Goal: Go to known website: Access a specific website the user already knows

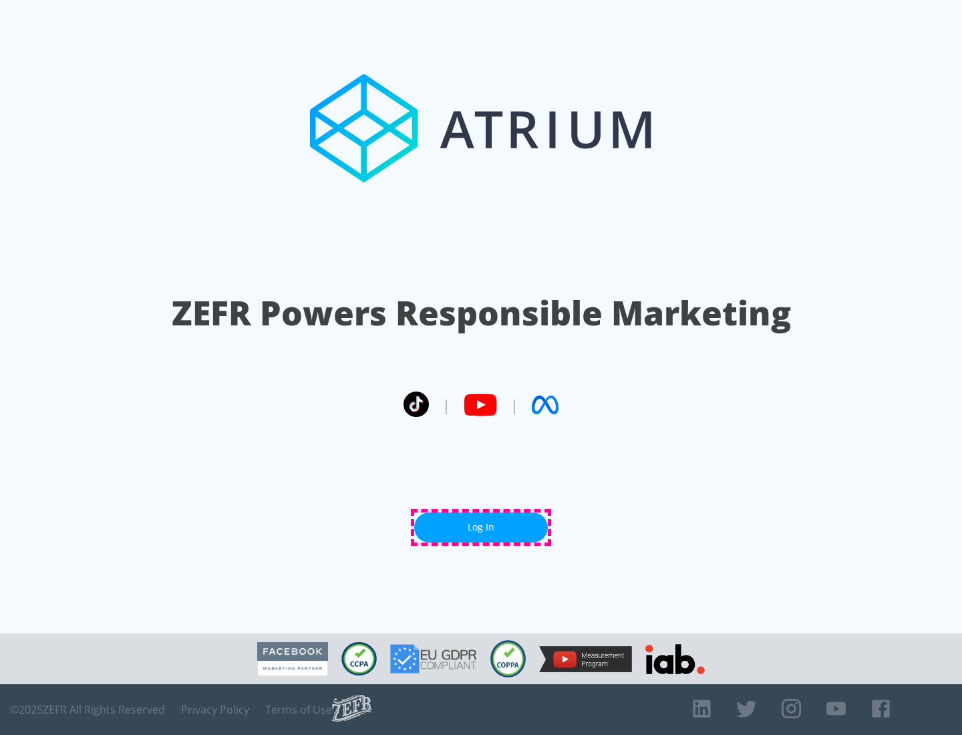
click at [481, 527] on link "Log In" at bounding box center [481, 527] width 134 height 30
